Goal: Task Accomplishment & Management: Manage account settings

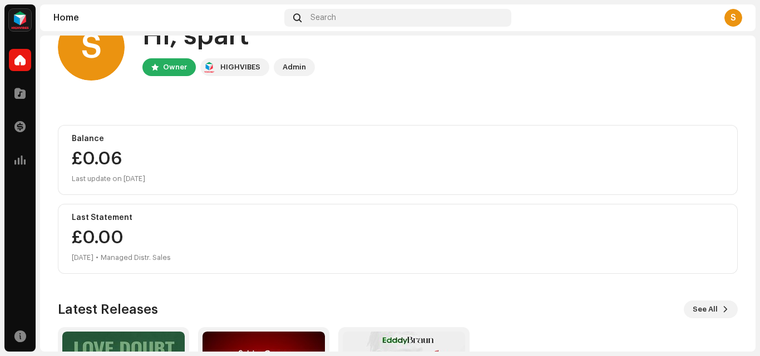
scroll to position [193, 0]
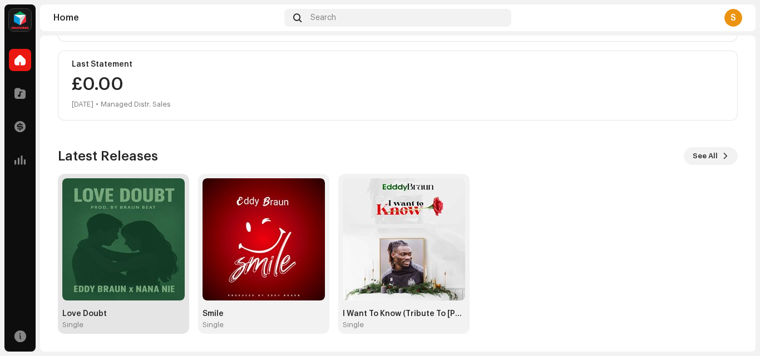
click at [125, 259] on img at bounding box center [123, 240] width 122 height 122
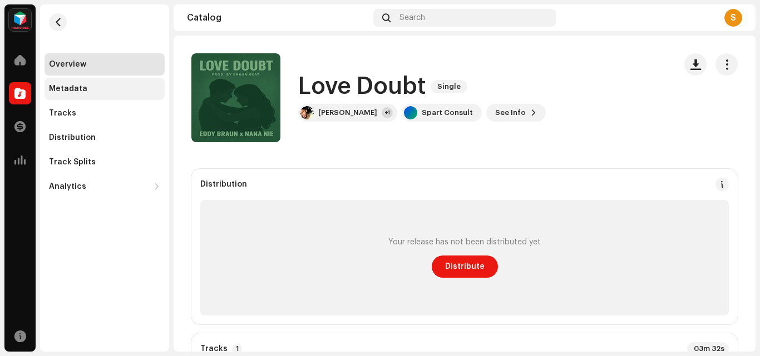
click at [90, 87] on div "Metadata" at bounding box center [104, 89] width 111 height 9
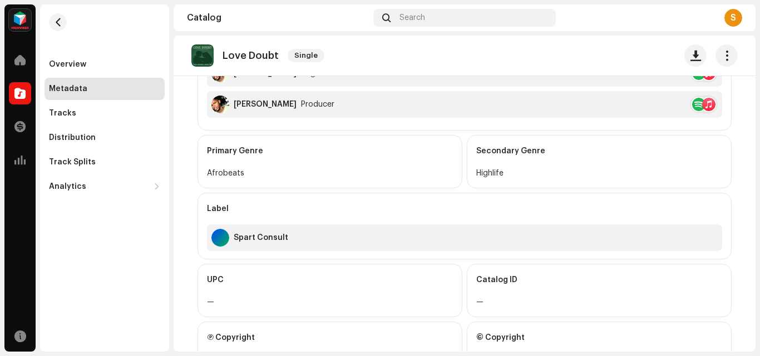
scroll to position [458, 0]
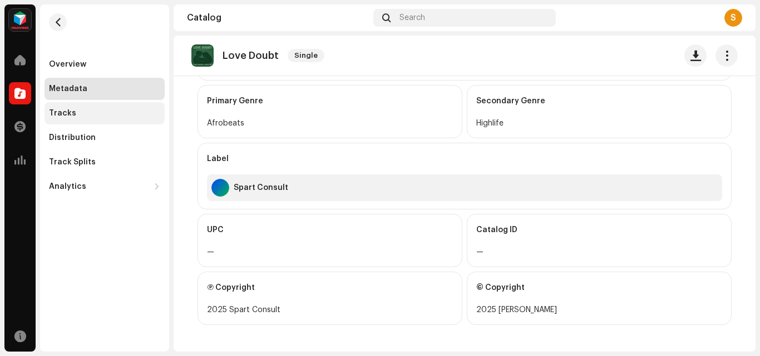
click at [78, 115] on div "Tracks" at bounding box center [104, 113] width 111 height 9
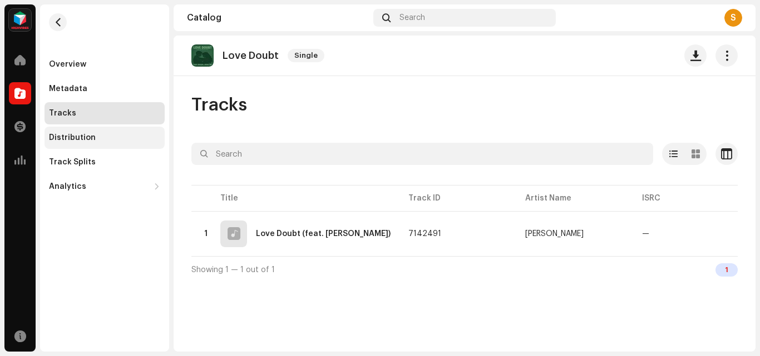
click at [101, 136] on div "Distribution" at bounding box center [104, 137] width 111 height 9
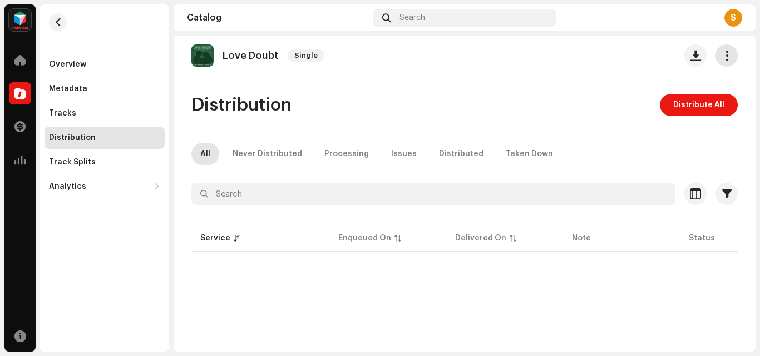
click at [721, 53] on span "button" at bounding box center [726, 55] width 11 height 9
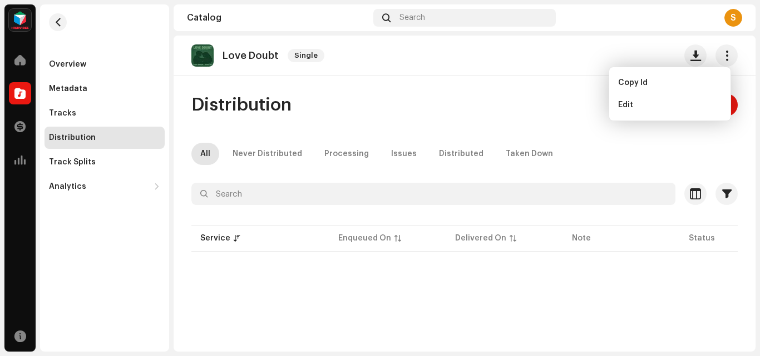
click at [544, 93] on div "Love Doubt Single Distribution Distribute All All Never Distributed Processing …" at bounding box center [464, 194] width 582 height 316
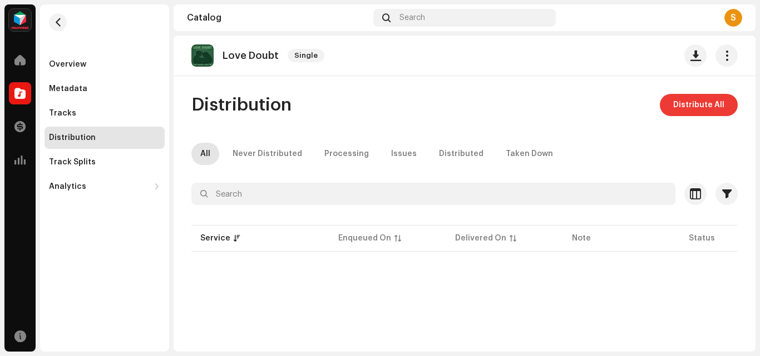
click at [695, 100] on span "Distribute All" at bounding box center [698, 105] width 51 height 22
